Goal: Obtain resource: Download file/media

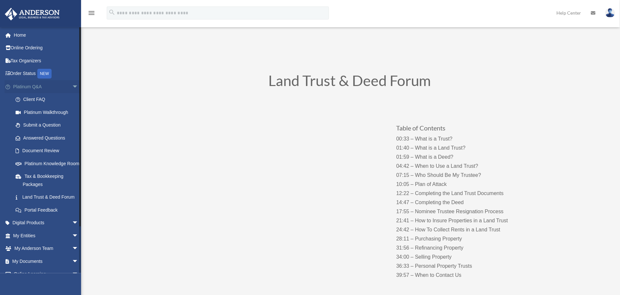
click at [72, 86] on span "arrow_drop_down" at bounding box center [78, 86] width 13 height 13
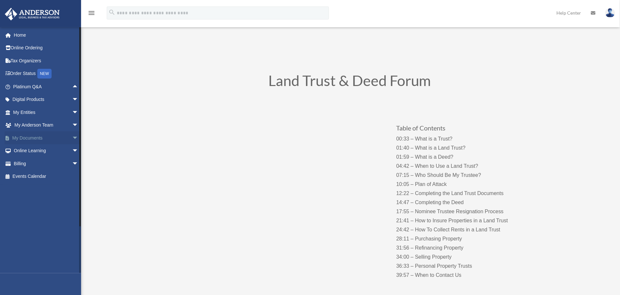
click at [72, 138] on span "arrow_drop_down" at bounding box center [78, 137] width 13 height 13
click at [25, 151] on link "Box" at bounding box center [48, 150] width 79 height 13
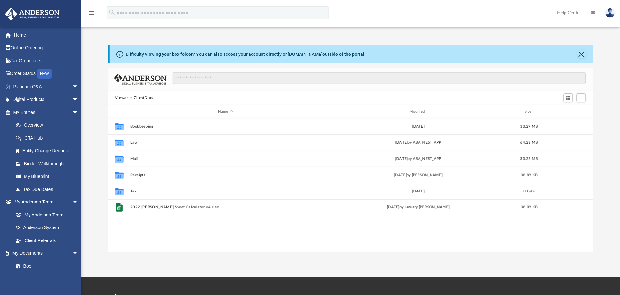
scroll to position [140, 478]
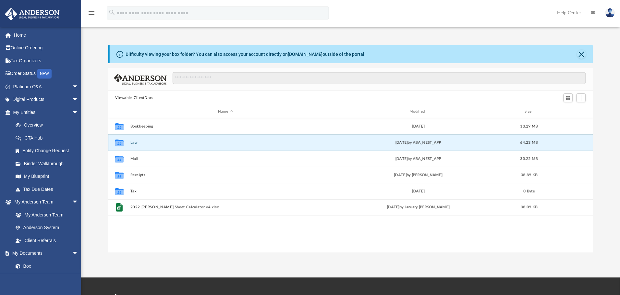
click at [133, 142] on button "Law" at bounding box center [225, 143] width 190 height 4
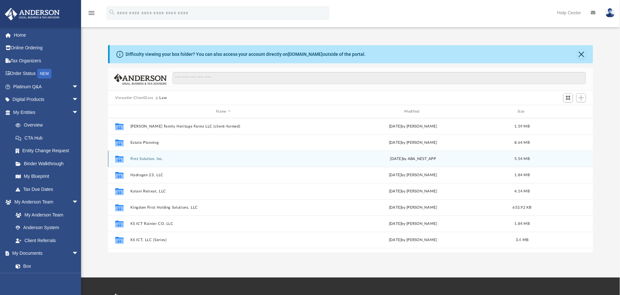
click at [146, 157] on button "First Solution, Inc." at bounding box center [223, 159] width 187 height 4
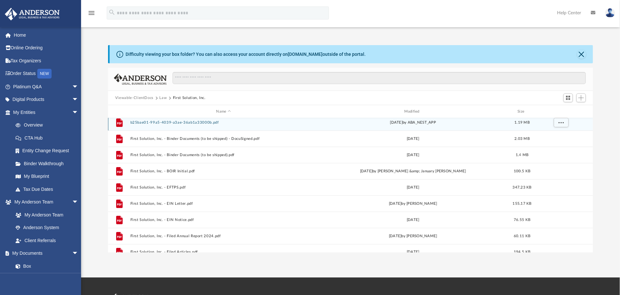
scroll to position [0, 0]
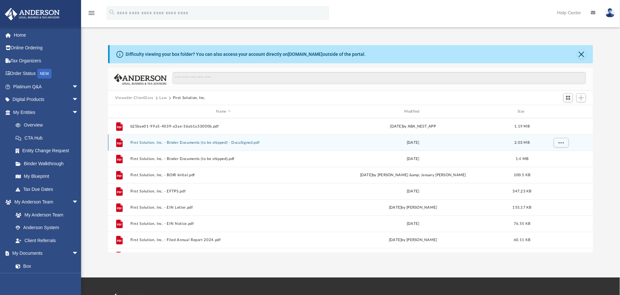
click at [181, 145] on button "First Solution, Inc. - Binder Documents (to be shipped) - DocuSigned.pdf" at bounding box center [223, 143] width 187 height 4
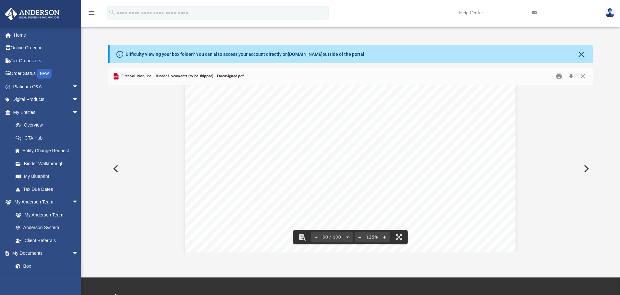
scroll to position [21471, 0]
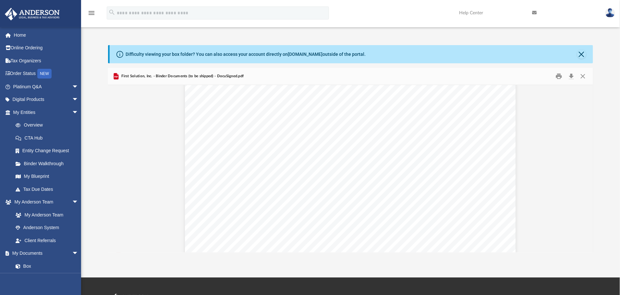
scroll to position [35493, 0]
click at [372, 160] on span "The undersigned Secretary of First Solution, Inc., a [US_STATE]" at bounding box center [316, 161] width 165 height 6
click at [560, 78] on button "Print" at bounding box center [559, 76] width 13 height 10
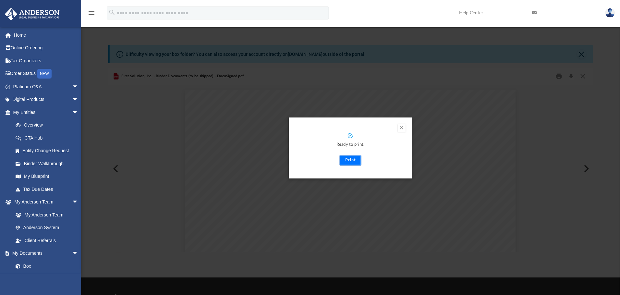
click at [348, 159] on button "Print" at bounding box center [351, 160] width 22 height 10
